Goal: Information Seeking & Learning: Learn about a topic

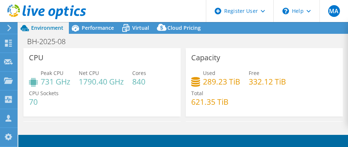
select select "USD"
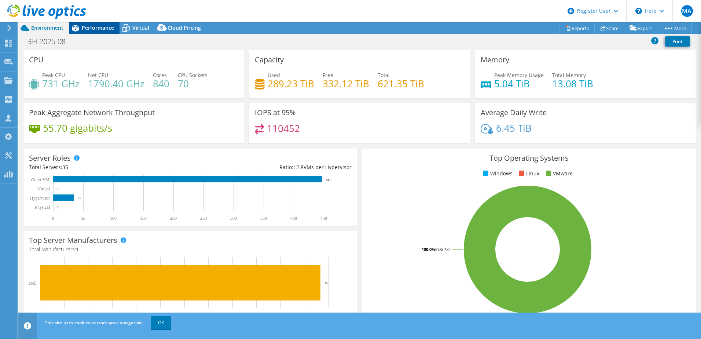
click at [76, 25] on icon at bounding box center [75, 28] width 13 height 13
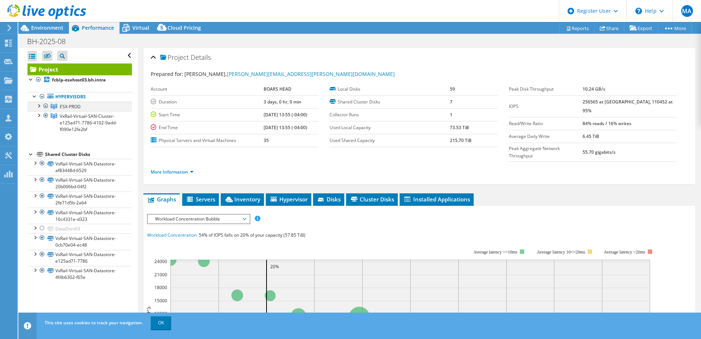
click at [39, 107] on div at bounding box center [38, 105] width 7 height 7
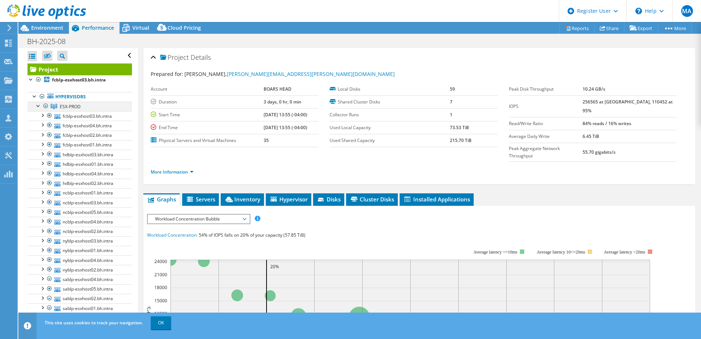
click at [45, 106] on div at bounding box center [45, 106] width 7 height 9
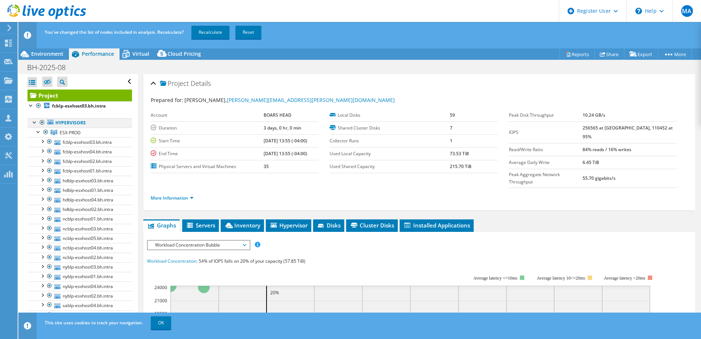
click at [42, 122] on div at bounding box center [41, 122] width 7 height 9
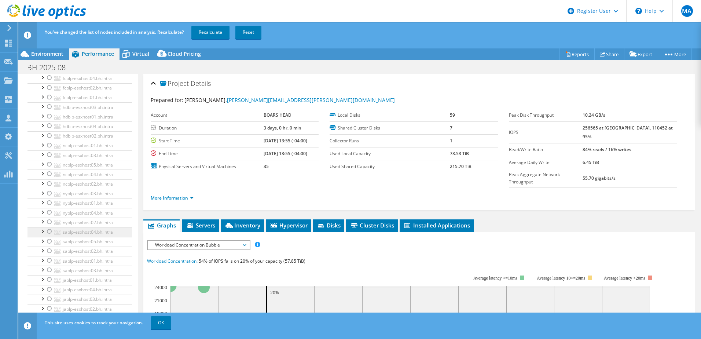
scroll to position [147, 0]
click at [49, 157] on div at bounding box center [49, 158] width 7 height 9
click at [49, 168] on div at bounding box center [49, 167] width 7 height 9
click at [49, 177] on div at bounding box center [49, 177] width 7 height 9
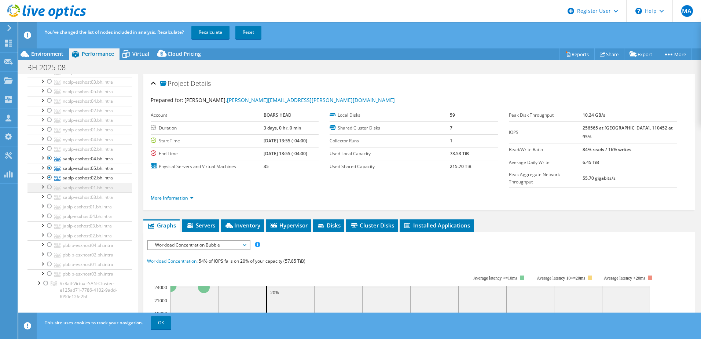
click at [48, 188] on div at bounding box center [49, 187] width 7 height 9
click at [49, 197] on div at bounding box center [49, 196] width 7 height 9
click at [223, 32] on link "Recalculate" at bounding box center [210, 32] width 38 height 13
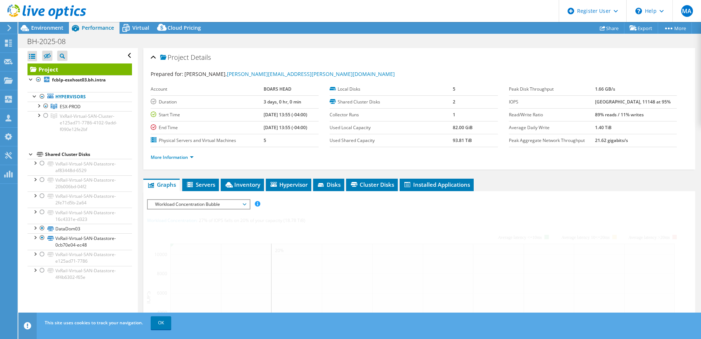
scroll to position [0, 0]
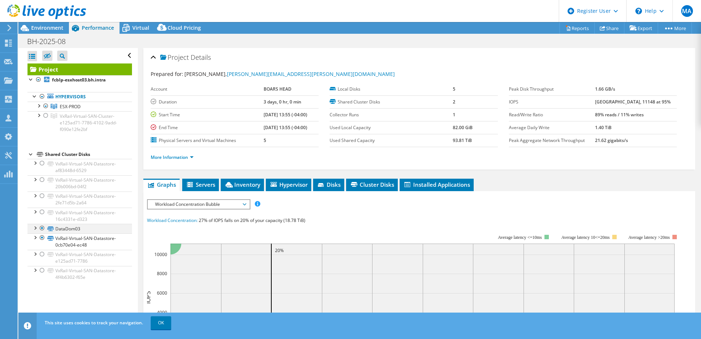
click at [36, 228] on div at bounding box center [34, 227] width 7 height 7
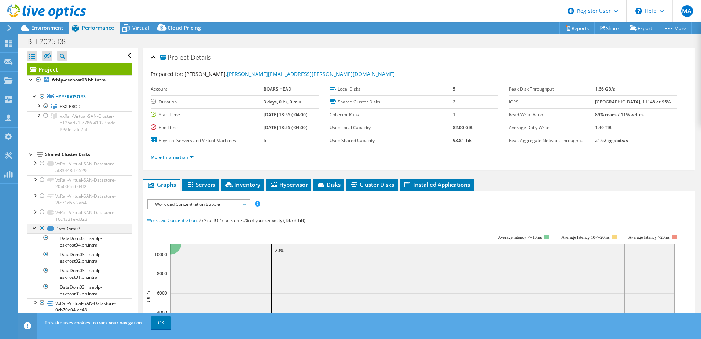
click at [41, 229] on div at bounding box center [41, 228] width 7 height 9
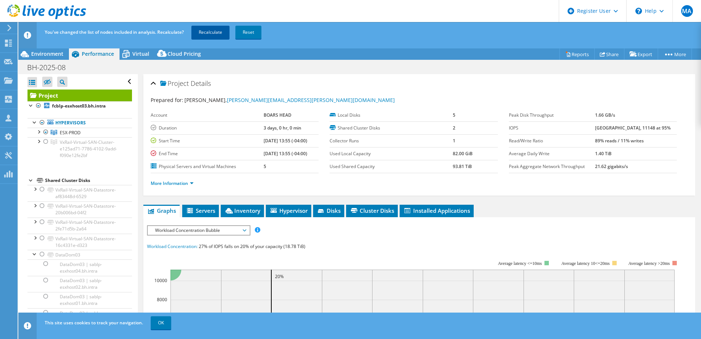
click at [216, 26] on link "Recalculate" at bounding box center [210, 32] width 38 height 13
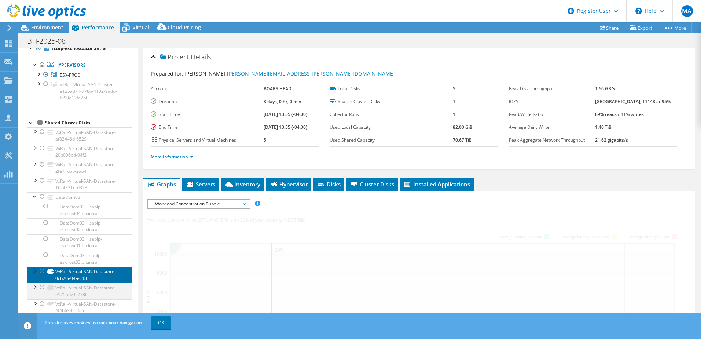
click at [36, 298] on ul "VxRail-Virtual-SAN-Datastore-af83448d-6529 VxRail-Virtual-SAN-Datastore-af83448…" at bounding box center [79, 221] width 104 height 188
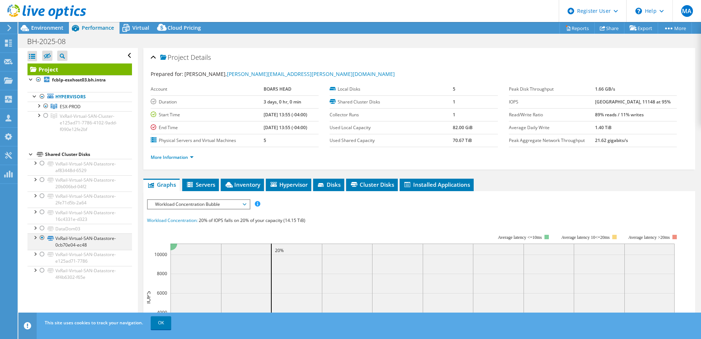
click at [36, 236] on div at bounding box center [34, 236] width 7 height 7
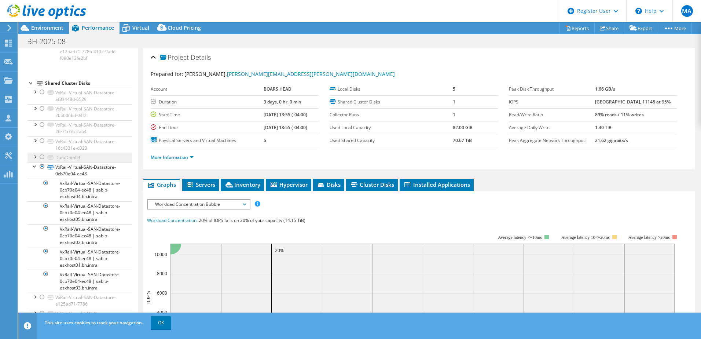
scroll to position [73, 0]
click at [47, 27] on span "Environment" at bounding box center [47, 27] width 32 height 7
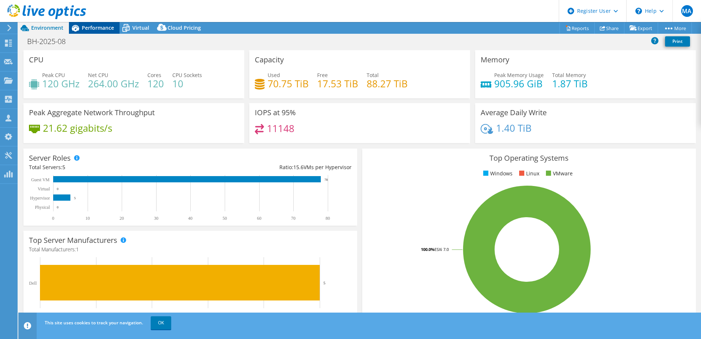
click at [93, 30] on span "Performance" at bounding box center [98, 27] width 32 height 7
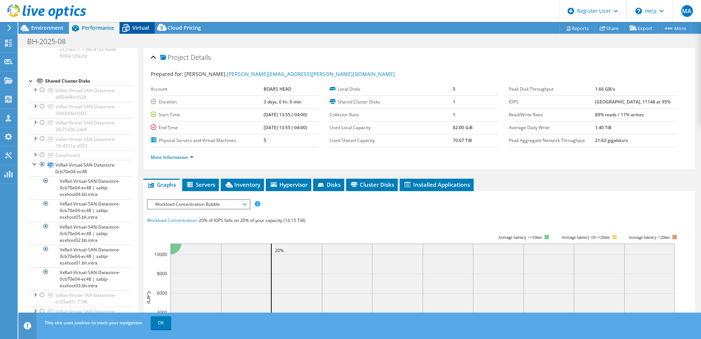
click at [134, 29] on span "Virtual" at bounding box center [140, 27] width 17 height 7
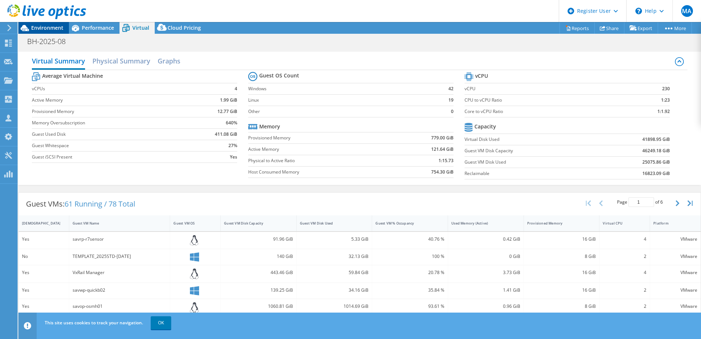
click at [48, 27] on span "Environment" at bounding box center [47, 27] width 32 height 7
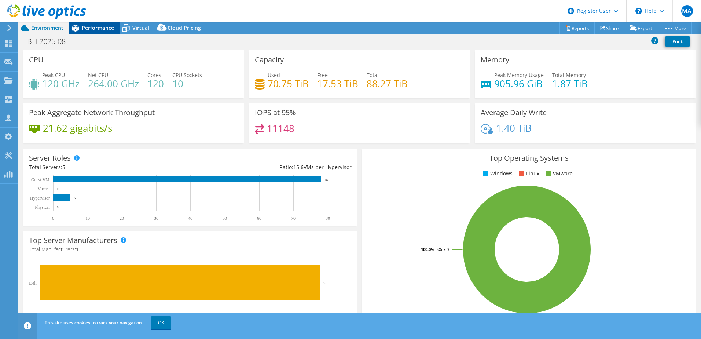
click at [106, 26] on span "Performance" at bounding box center [98, 27] width 32 height 7
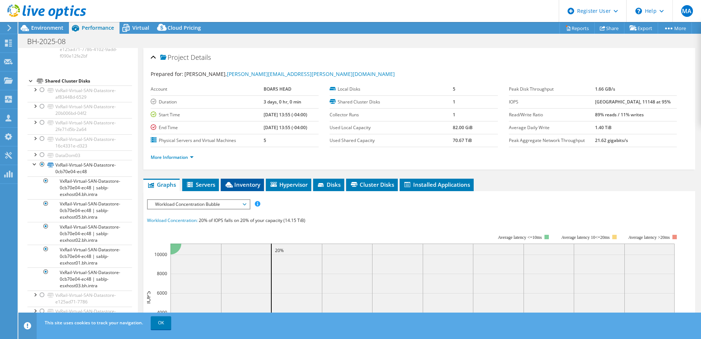
click at [236, 185] on span "Inventory" at bounding box center [242, 184] width 36 height 7
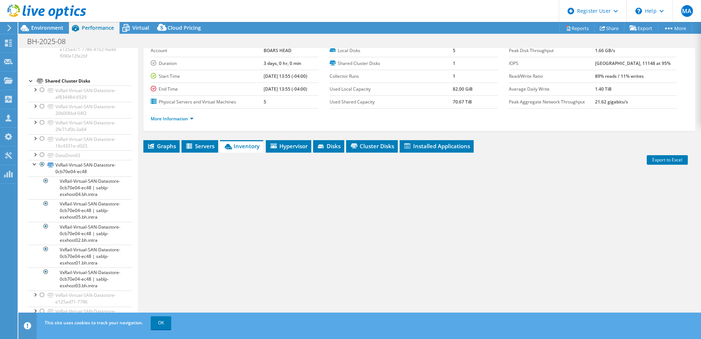
scroll to position [50, 0]
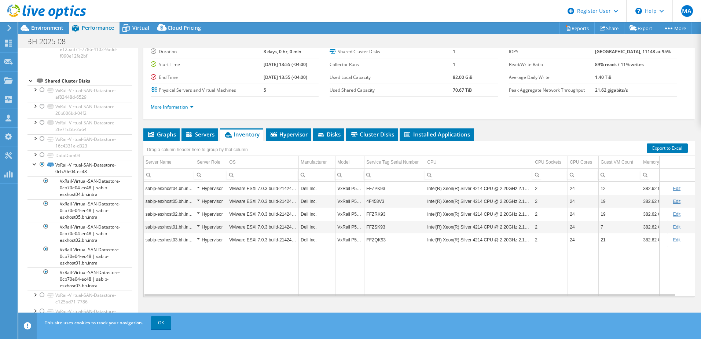
click at [474, 221] on td "Intel(R) Xeon(R) Silver 4214 CPU @ 2.20GHz 2.19 GHz" at bounding box center [479, 226] width 108 height 13
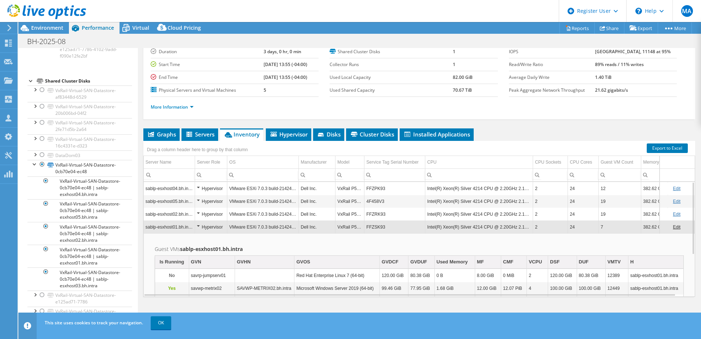
click at [472, 228] on td "Intel(R) Xeon(R) Silver 4214 CPU @ 2.20GHz 2.19 GHz" at bounding box center [479, 226] width 108 height 13
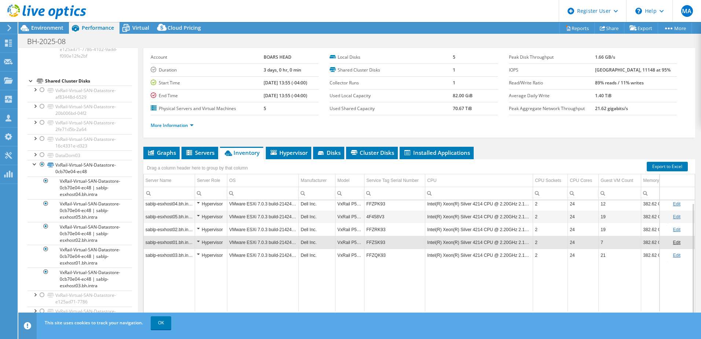
scroll to position [3, 0]
drag, startPoint x: 392, startPoint y: 204, endPoint x: 364, endPoint y: 207, distance: 27.6
click at [364, 207] on td "FFZPK93" at bounding box center [394, 204] width 61 height 13
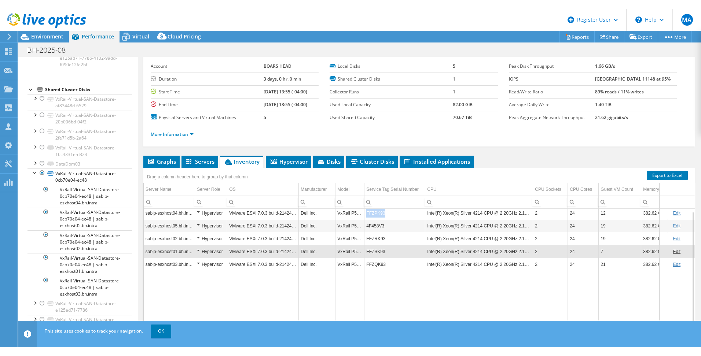
scroll to position [0, 0]
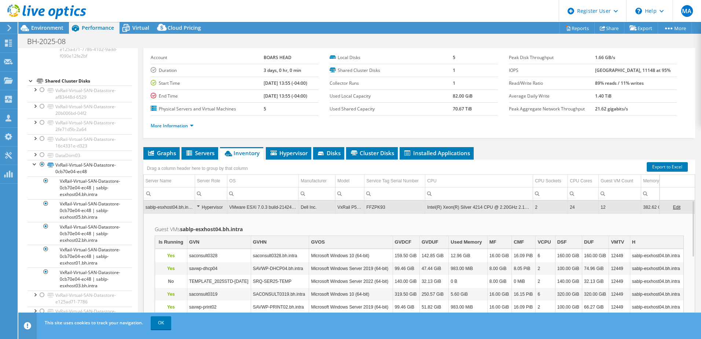
copy td "FFZPK93"
drag, startPoint x: 397, startPoint y: 205, endPoint x: 366, endPoint y: 208, distance: 31.3
click at [366, 208] on td "FFZPK93" at bounding box center [394, 207] width 61 height 13
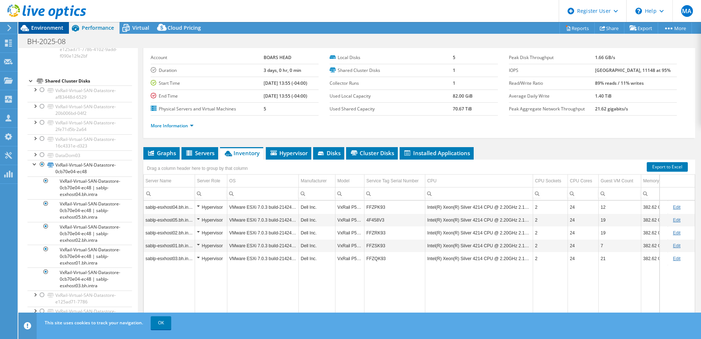
click at [49, 29] on span "Environment" at bounding box center [47, 27] width 32 height 7
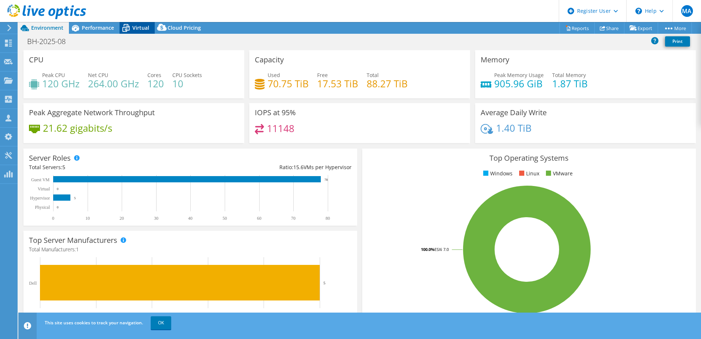
click at [130, 26] on icon at bounding box center [126, 28] width 13 height 13
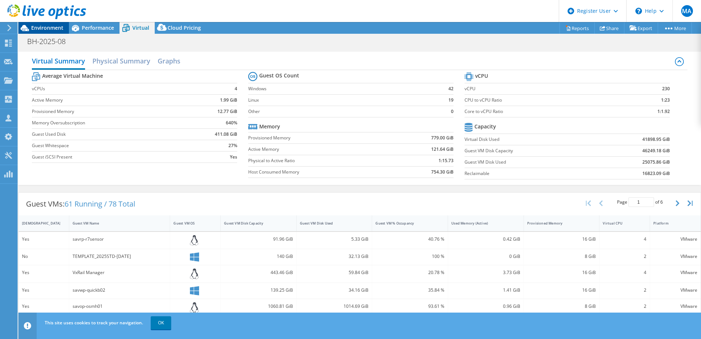
click at [50, 28] on span "Environment" at bounding box center [47, 27] width 32 height 7
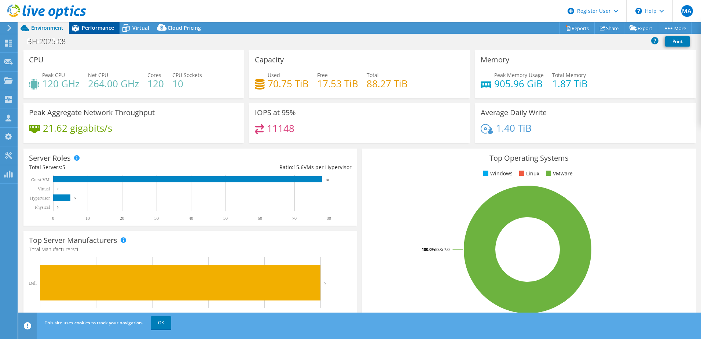
click at [99, 28] on span "Performance" at bounding box center [98, 27] width 32 height 7
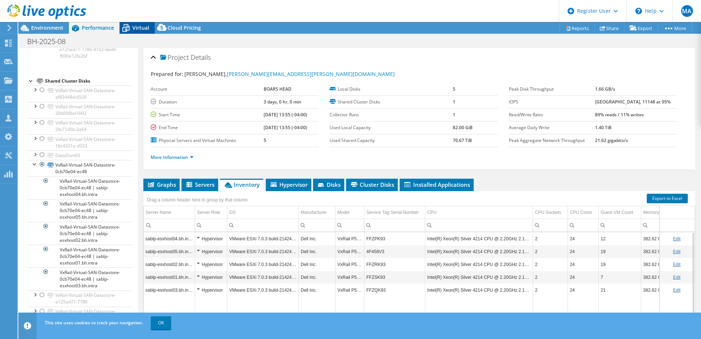
click at [134, 26] on span "Virtual" at bounding box center [140, 27] width 17 height 7
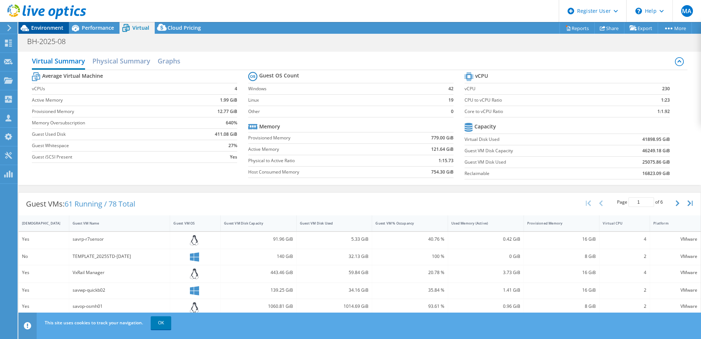
click at [37, 28] on span "Environment" at bounding box center [47, 27] width 32 height 7
